Goal: Book appointment/travel/reservation

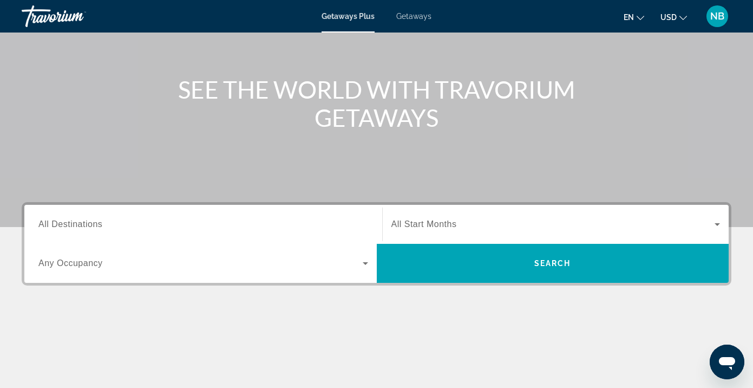
scroll to position [117, 0]
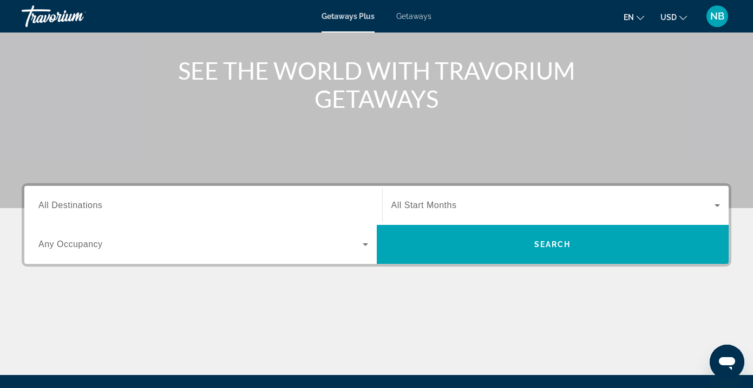
click at [214, 210] on input "Destination All Destinations" at bounding box center [203, 205] width 330 height 13
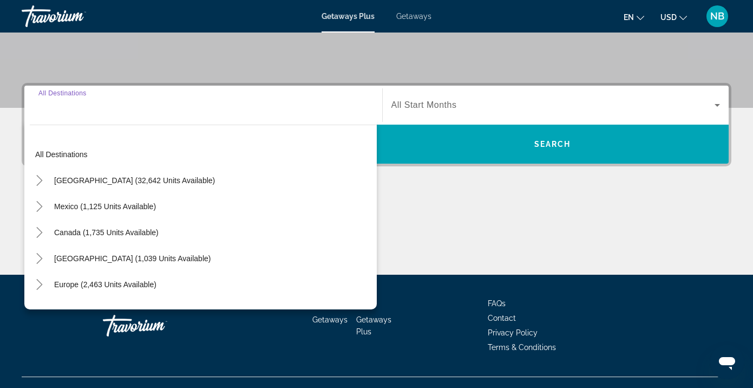
scroll to position [237, 0]
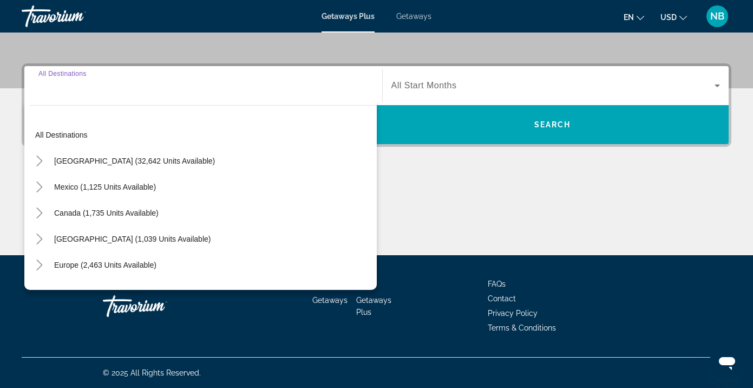
click at [252, 98] on div "Search widget" at bounding box center [203, 85] width 330 height 31
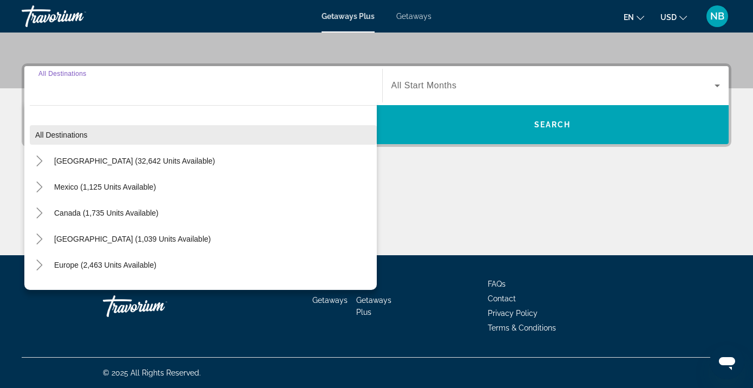
click at [245, 128] on span "Search widget" at bounding box center [203, 135] width 347 height 26
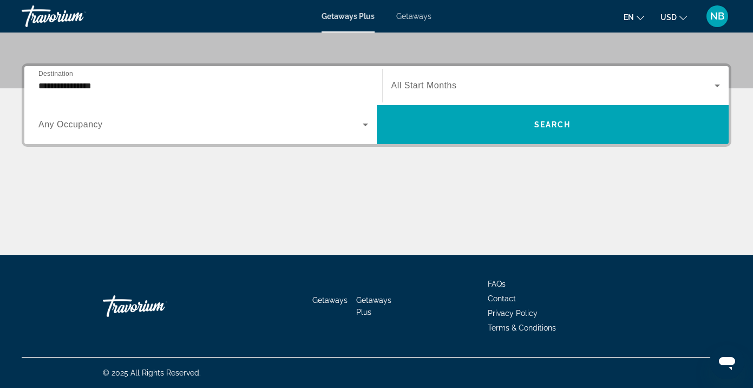
click at [209, 81] on input "**********" at bounding box center [203, 86] width 330 height 13
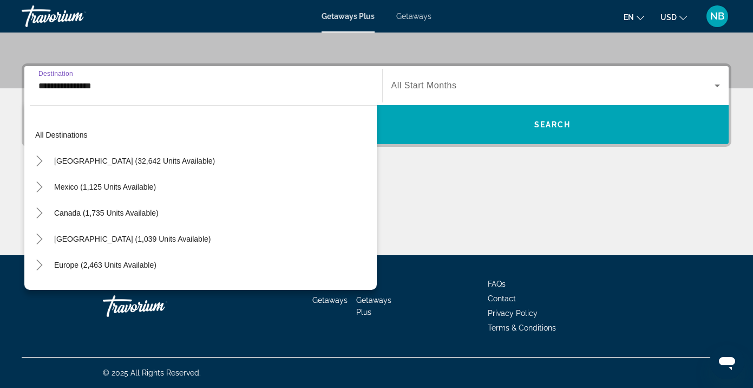
click at [200, 115] on div "All destinations [GEOGRAPHIC_DATA] (32,642 units available) [GEOGRAPHIC_DATA] (…" at bounding box center [200, 195] width 353 height 190
click at [171, 155] on span "Search widget" at bounding box center [135, 161] width 172 height 26
type input "**********"
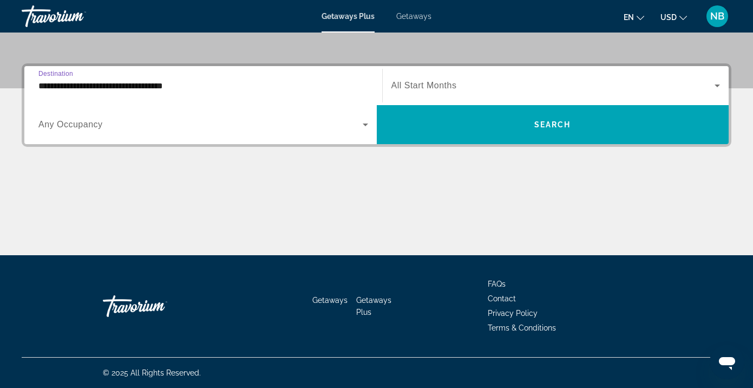
click at [194, 125] on span "Search widget" at bounding box center [200, 124] width 324 height 13
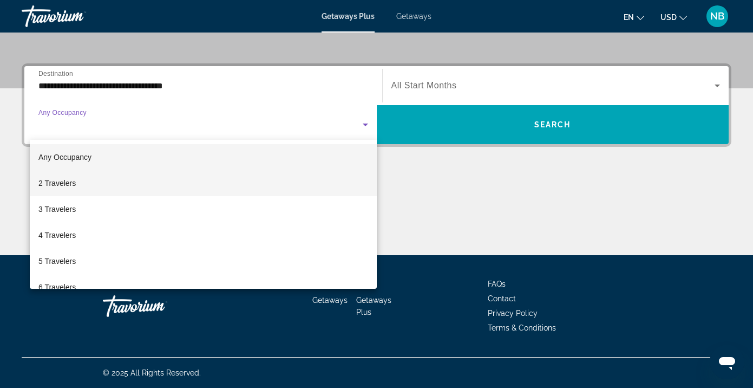
click at [207, 178] on mat-option "2 Travelers" at bounding box center [203, 183] width 347 height 26
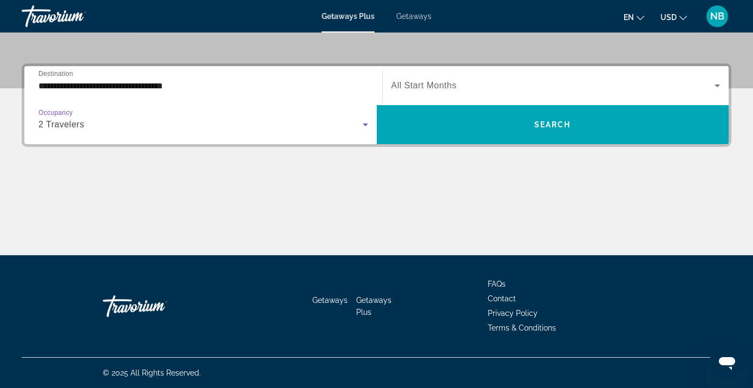
click at [500, 86] on span "Search widget" at bounding box center [554, 85] width 324 height 13
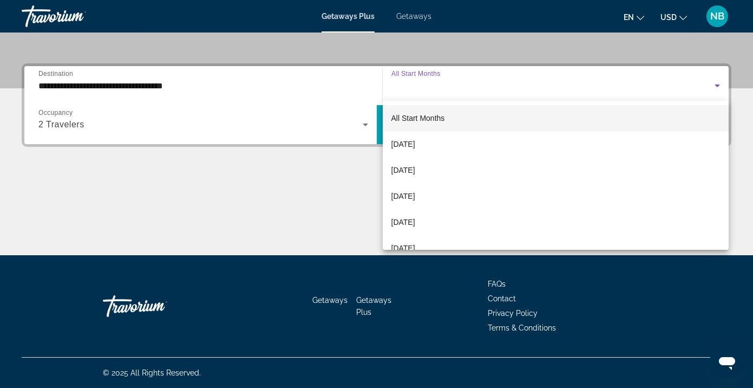
click at [405, 12] on div at bounding box center [376, 194] width 753 height 388
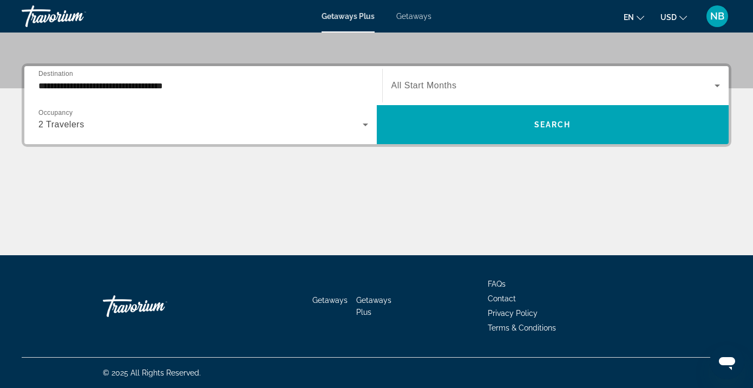
click at [407, 17] on span "Getaways" at bounding box center [413, 16] width 35 height 9
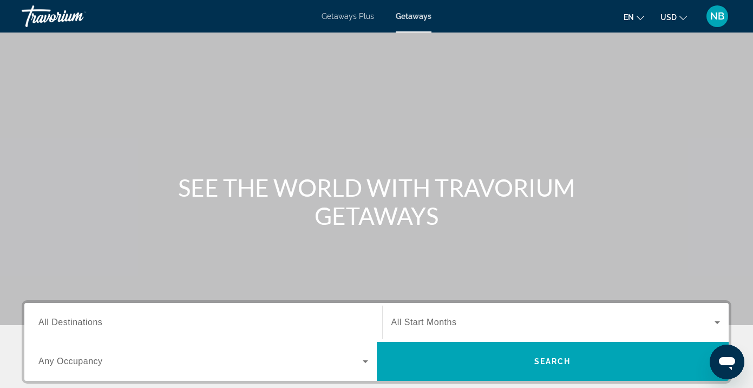
click at [63, 11] on div "Travorium" at bounding box center [76, 16] width 108 height 28
click at [70, 26] on div "Travorium" at bounding box center [76, 16] width 108 height 28
